Goal: Task Accomplishment & Management: Manage account settings

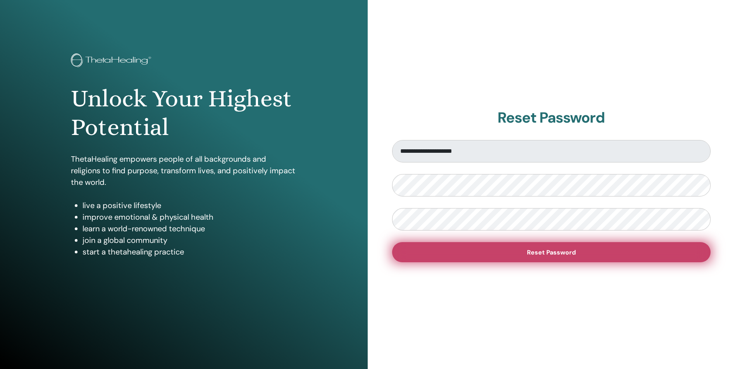
click at [562, 251] on span "Reset Password" at bounding box center [551, 253] width 49 height 8
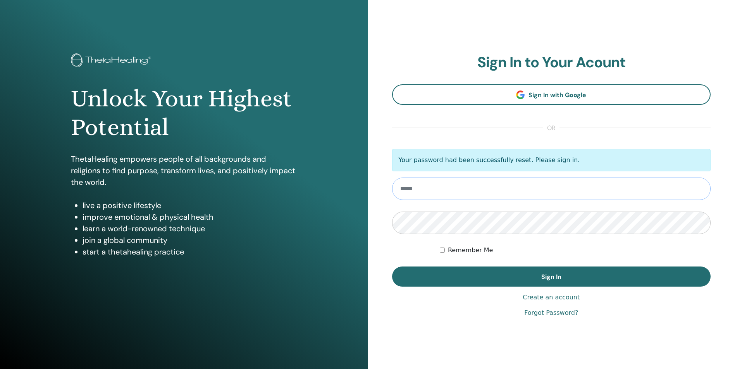
click at [424, 195] on input "email" at bounding box center [551, 189] width 319 height 22
click at [421, 192] on input "email" at bounding box center [551, 189] width 319 height 22
type input "**********"
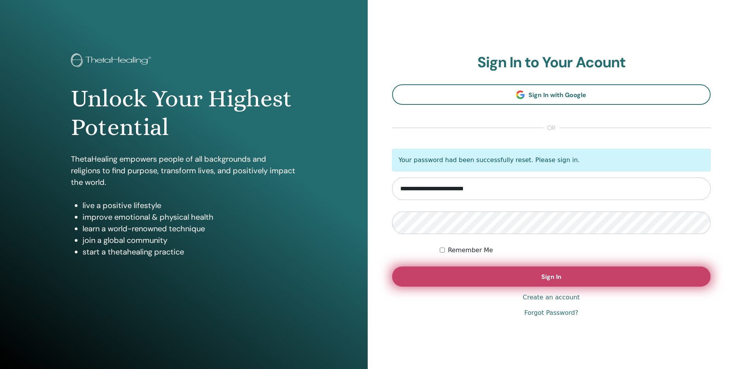
click at [548, 278] on span "Sign In" at bounding box center [551, 277] width 20 height 8
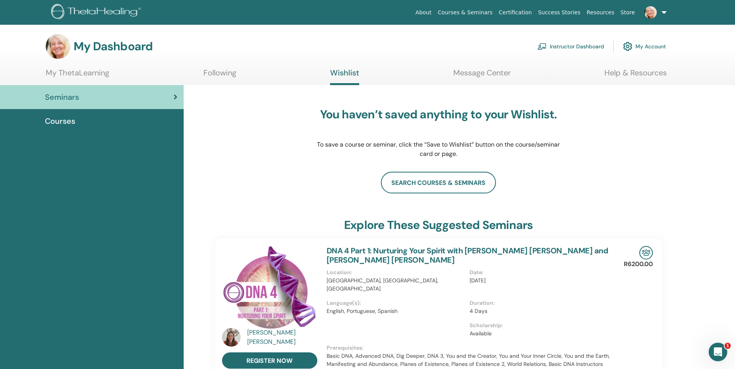
click at [661, 47] on link "My Account" at bounding box center [644, 46] width 43 height 17
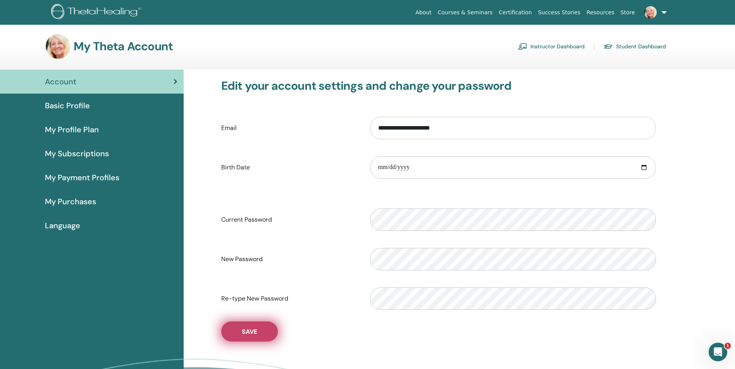
click at [257, 329] on span "Save" at bounding box center [249, 332] width 15 height 8
click at [654, 12] on img at bounding box center [650, 12] width 12 height 12
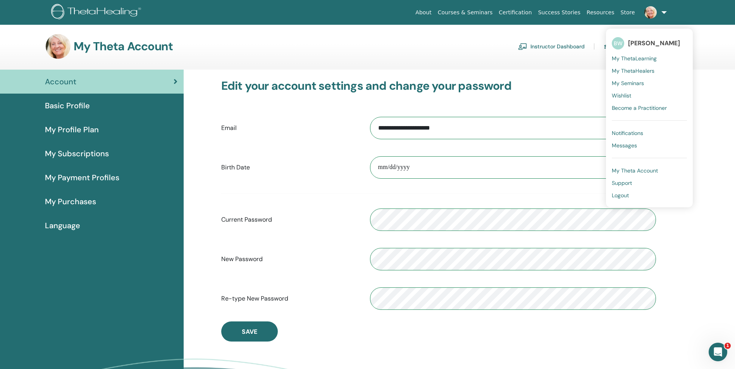
click at [618, 194] on span "Logout" at bounding box center [619, 195] width 17 height 7
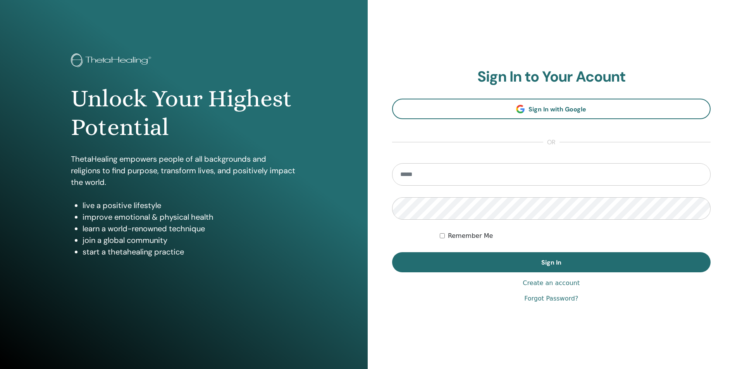
click at [457, 176] on input "email" at bounding box center [551, 174] width 319 height 22
type input "**********"
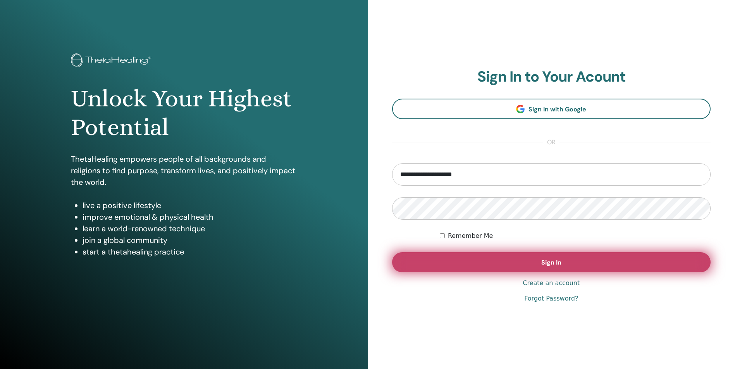
click at [553, 262] on span "Sign In" at bounding box center [551, 263] width 20 height 8
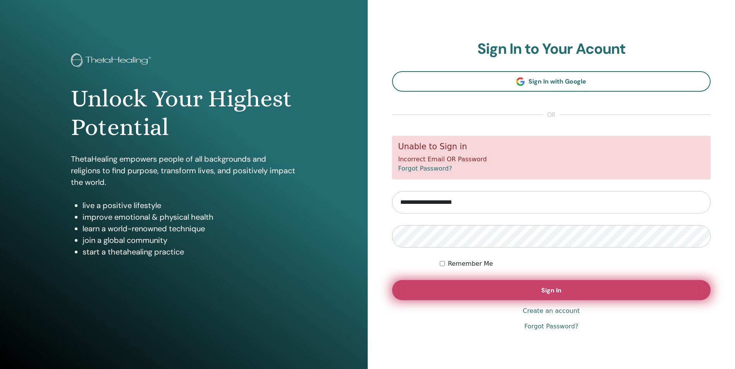
click at [538, 290] on button "Sign In" at bounding box center [551, 290] width 319 height 20
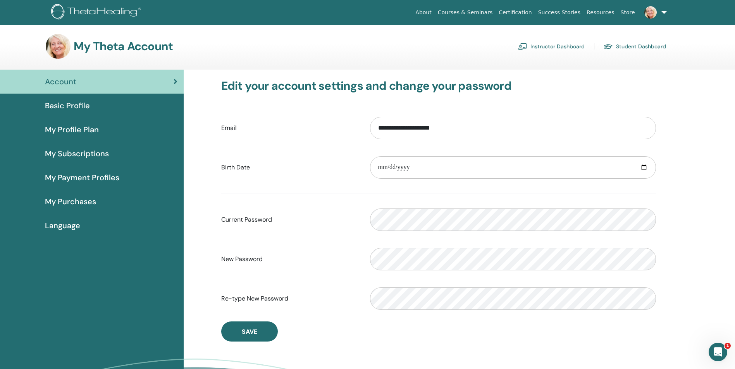
click at [659, 11] on link at bounding box center [654, 12] width 32 height 25
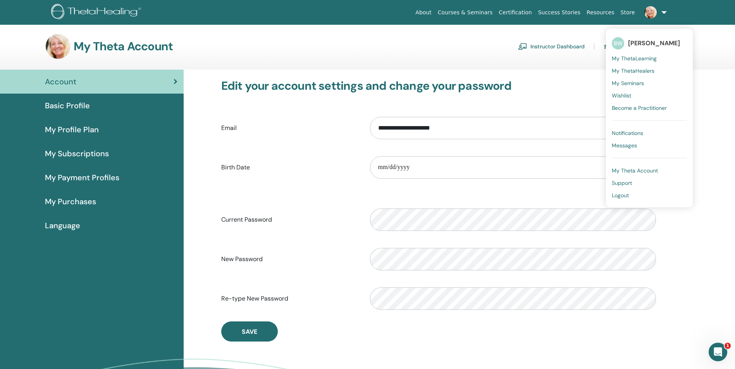
click at [624, 198] on span "Logout" at bounding box center [619, 195] width 17 height 7
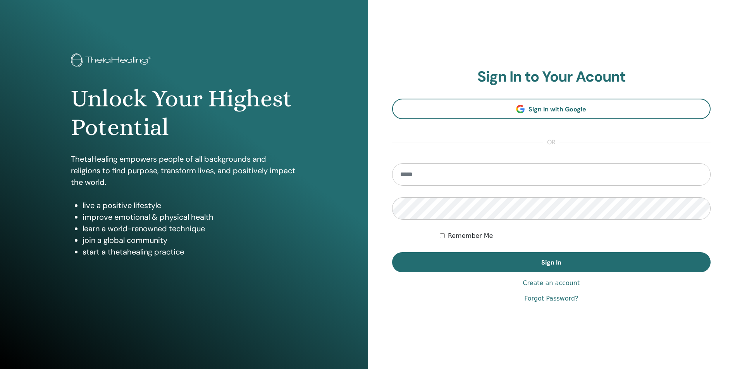
click at [462, 180] on input "email" at bounding box center [551, 174] width 319 height 22
type input "**********"
click at [540, 300] on link "Forgot Password?" at bounding box center [551, 298] width 54 height 9
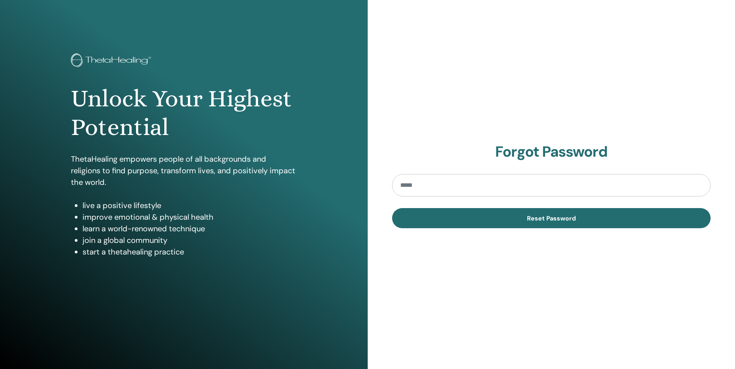
click at [419, 183] on input "email" at bounding box center [551, 185] width 319 height 22
type input "**********"
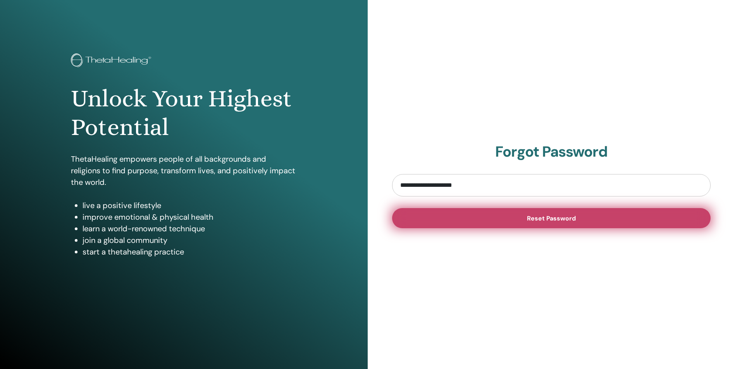
click at [536, 217] on span "Reset Password" at bounding box center [551, 219] width 49 height 8
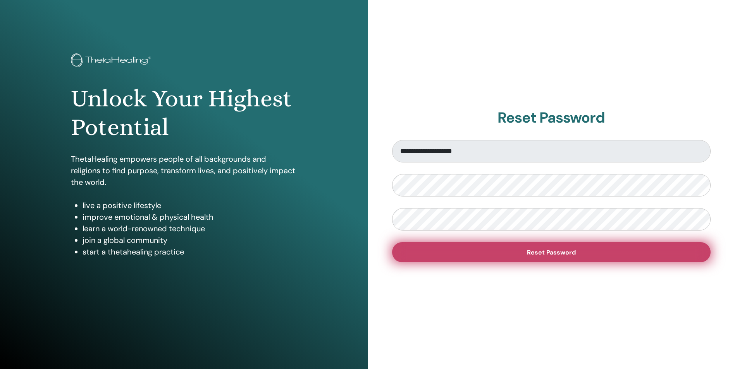
click at [544, 254] on span "Reset Password" at bounding box center [551, 253] width 49 height 8
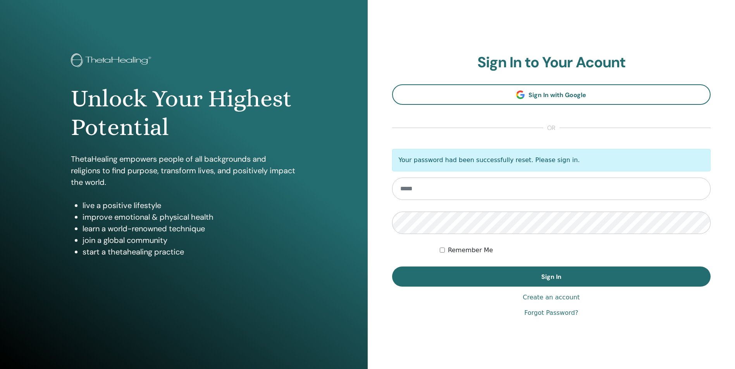
click at [426, 193] on input "email" at bounding box center [551, 189] width 319 height 22
type input "**********"
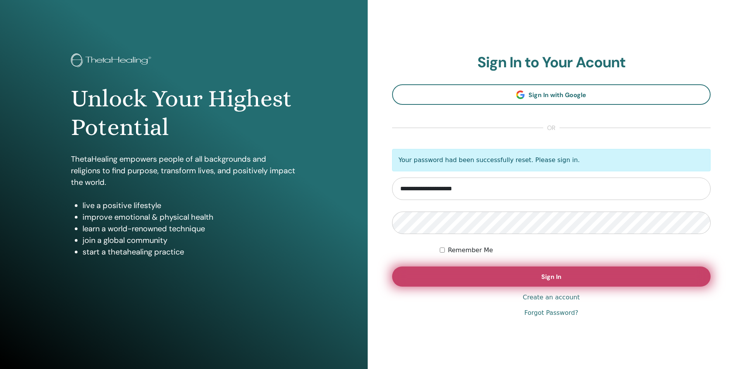
click at [544, 278] on span "Sign In" at bounding box center [551, 277] width 20 height 8
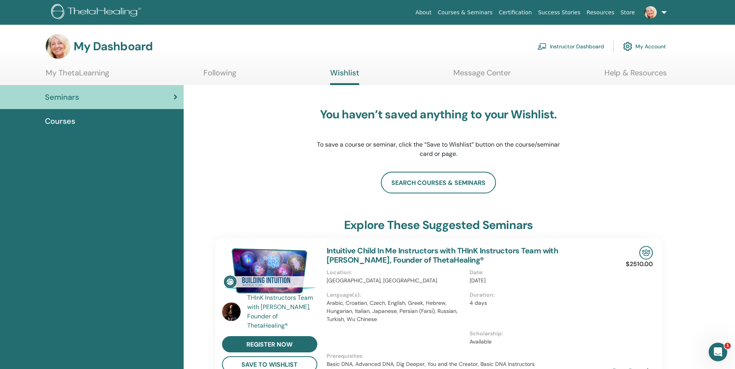
click at [577, 46] on link "Instructor Dashboard" at bounding box center [570, 46] width 67 height 17
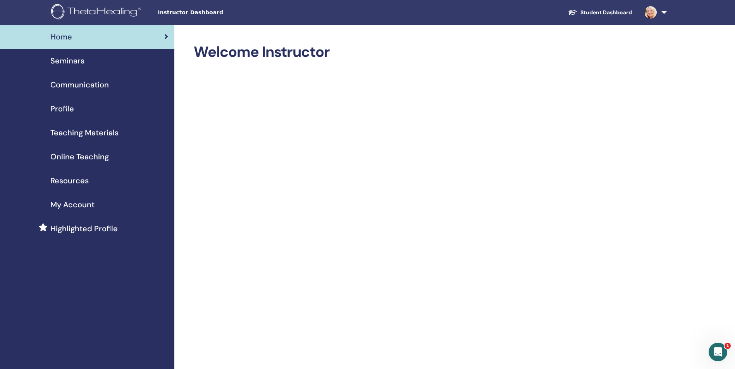
click at [81, 203] on span "My Account" at bounding box center [72, 205] width 44 height 12
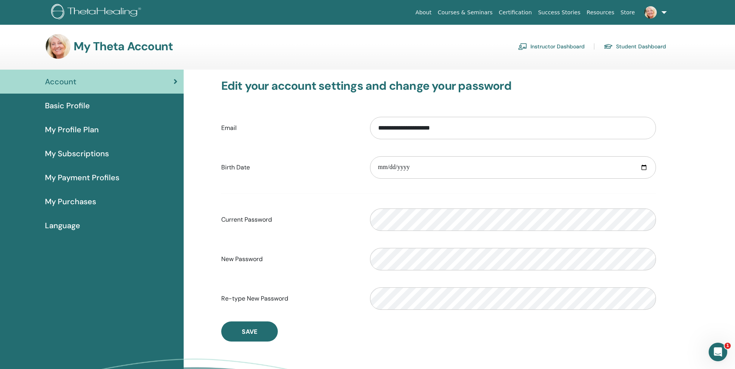
click at [649, 11] on img at bounding box center [650, 12] width 12 height 12
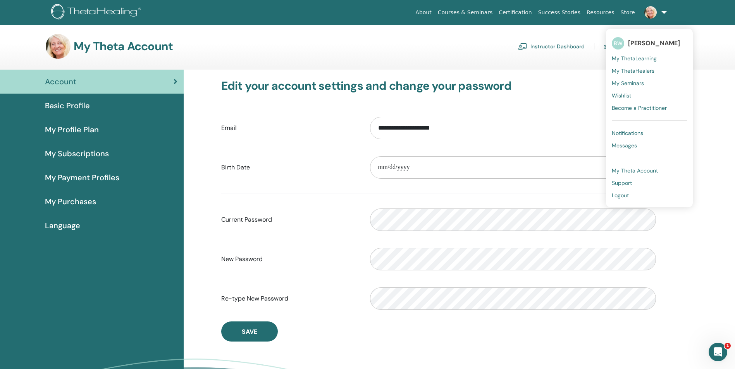
click at [621, 193] on span "Logout" at bounding box center [619, 195] width 17 height 7
